Goal: Task Accomplishment & Management: Use online tool/utility

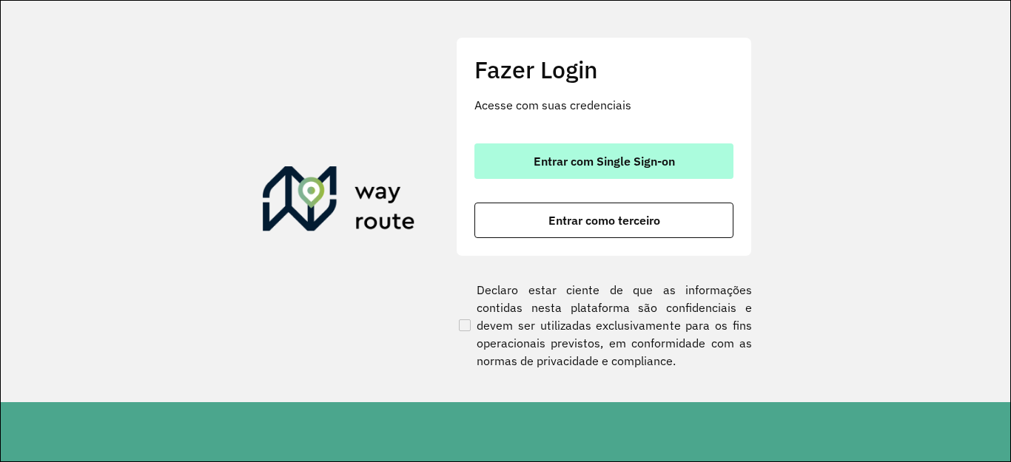
click at [580, 165] on span "Entrar com Single Sign-on" at bounding box center [603, 161] width 141 height 12
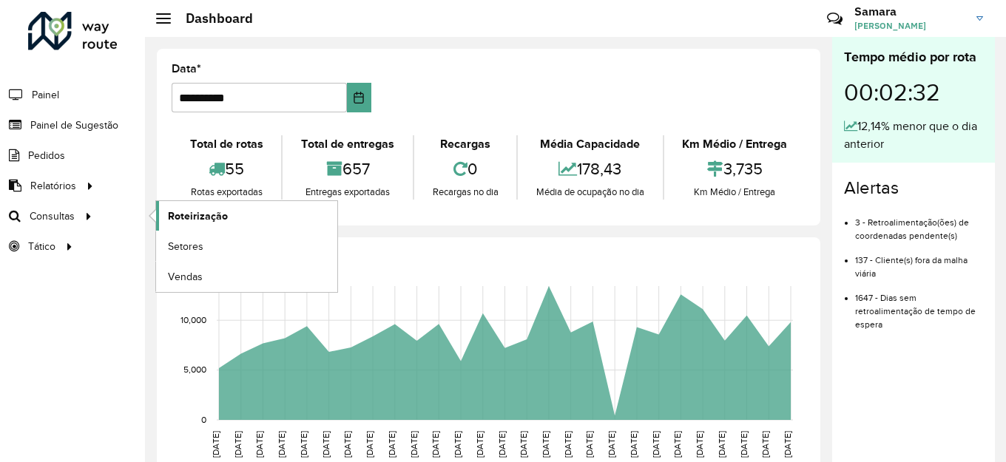
click at [181, 218] on span "Roteirização" at bounding box center [198, 217] width 60 height 16
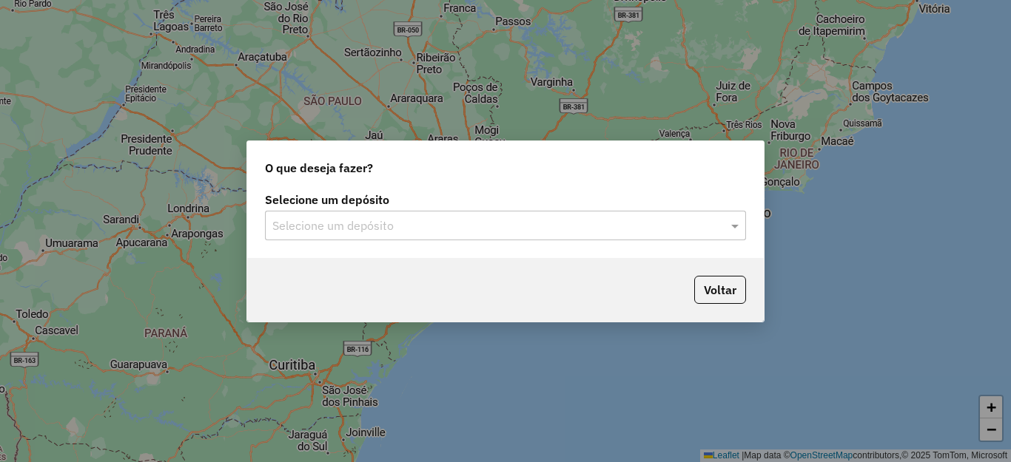
click at [334, 226] on input "text" at bounding box center [490, 227] width 437 height 18
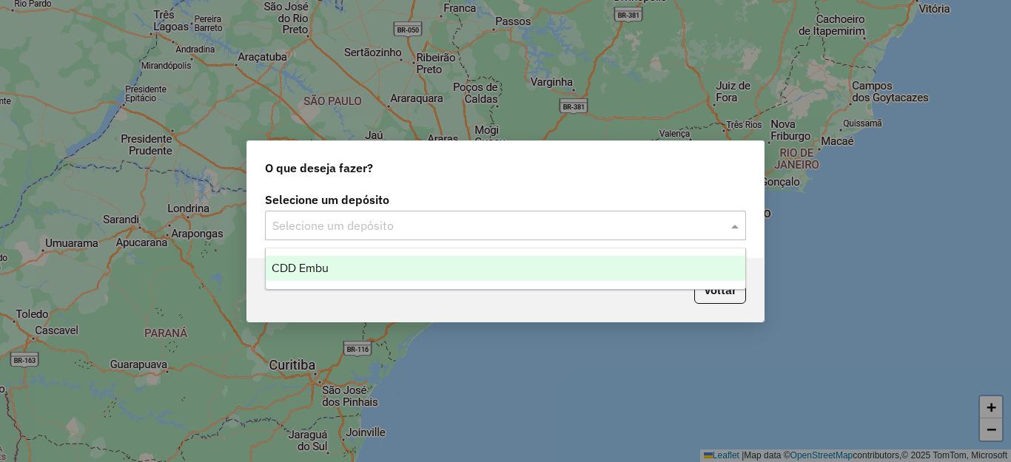
click at [319, 263] on span "CDD Embu" at bounding box center [300, 268] width 57 height 13
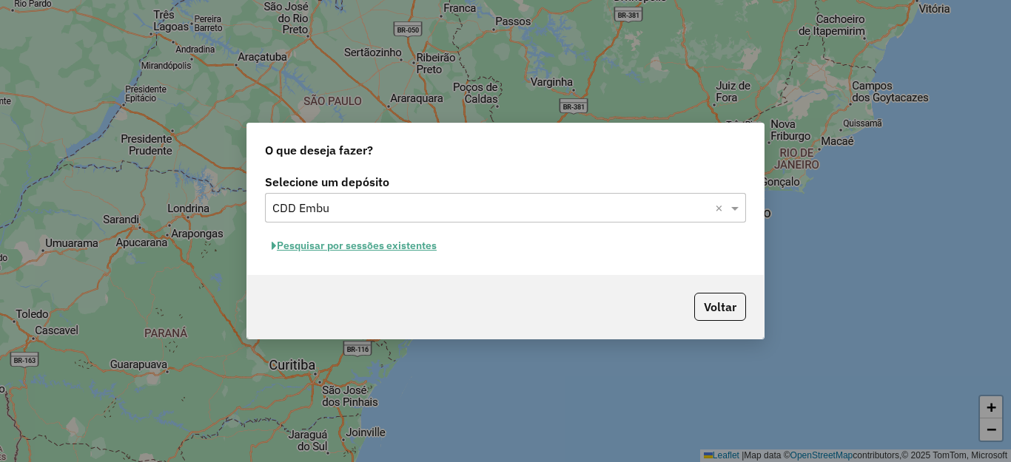
click at [408, 247] on button "Pesquisar por sessões existentes" at bounding box center [354, 246] width 178 height 23
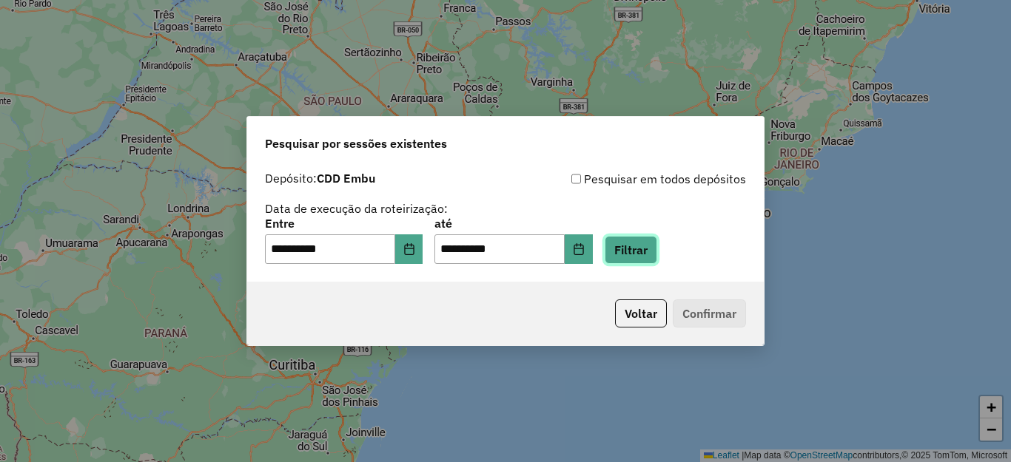
click at [657, 241] on button "Filtrar" at bounding box center [631, 250] width 53 height 28
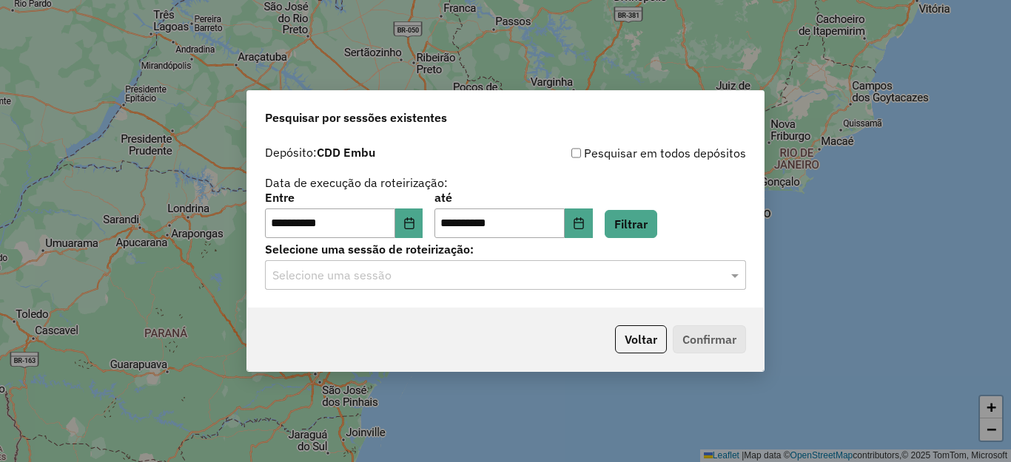
click at [356, 283] on input "text" at bounding box center [490, 276] width 437 height 18
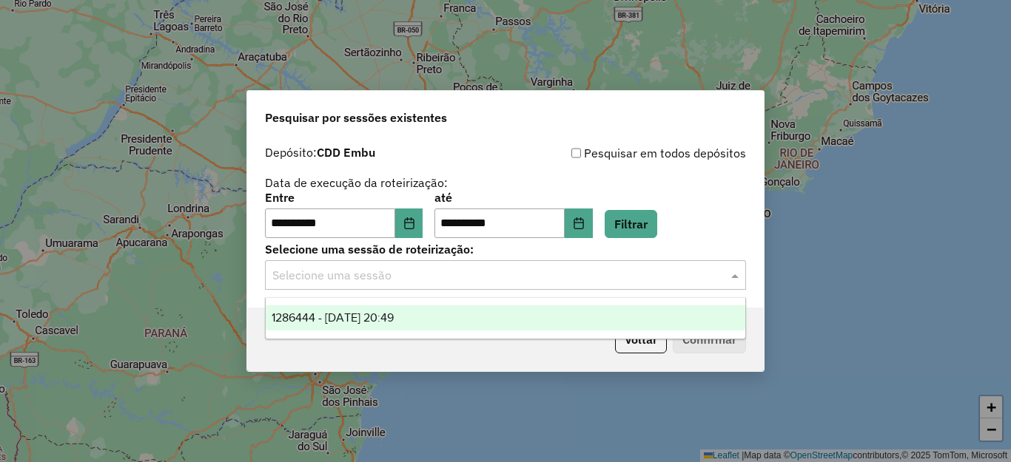
click at [349, 313] on span "1286444 - 01/10/2025 20:49" at bounding box center [333, 318] width 122 height 13
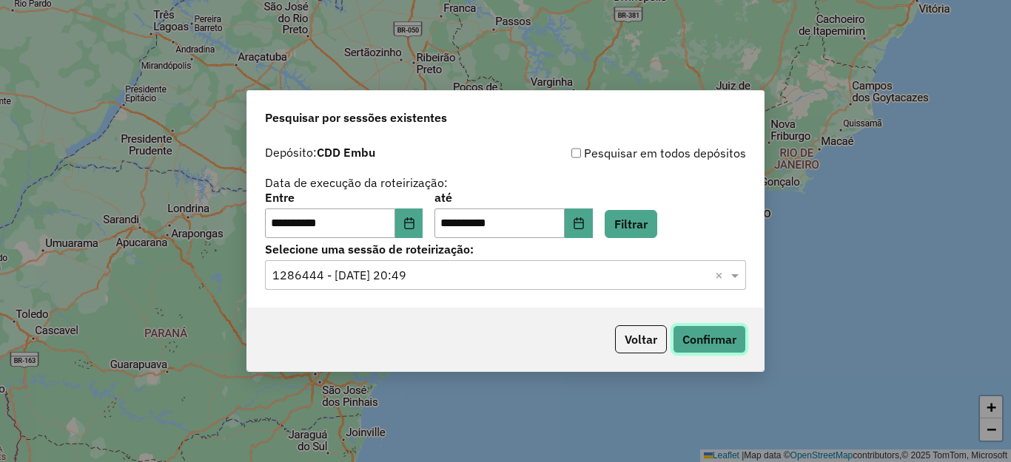
click at [726, 337] on button "Confirmar" at bounding box center [709, 340] width 73 height 28
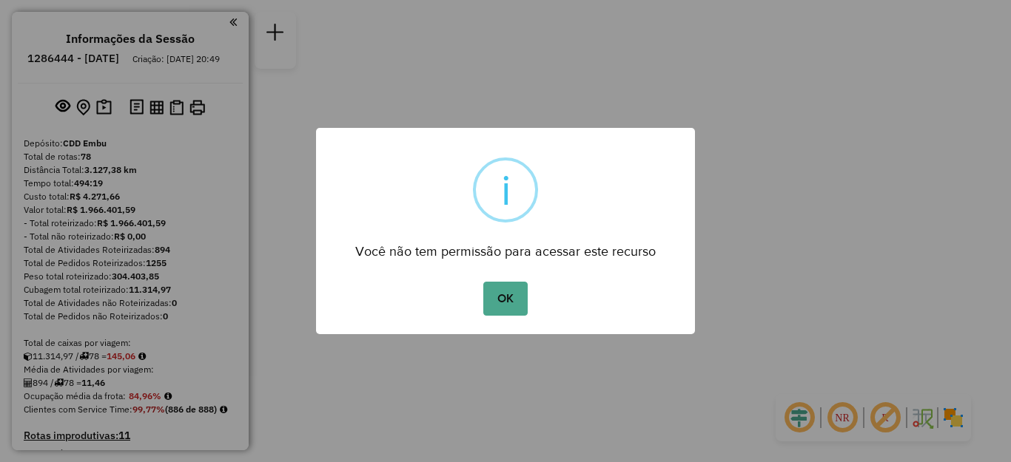
click at [495, 294] on button "OK" at bounding box center [505, 299] width 44 height 34
